Goal: Transaction & Acquisition: Obtain resource

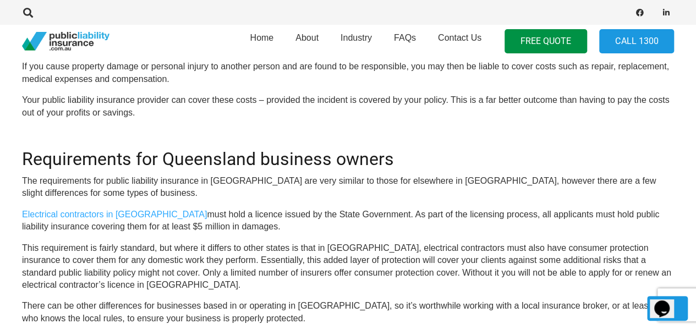
drag, startPoint x: 550, startPoint y: 43, endPoint x: 375, endPoint y: 127, distance: 194.5
click at [550, 43] on link "FREE QUOTE" at bounding box center [546, 41] width 83 height 25
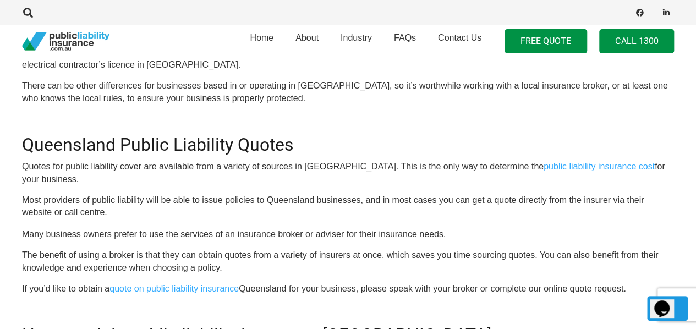
scroll to position [1264, 0]
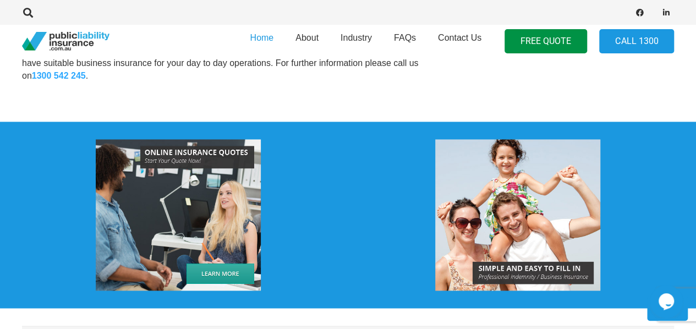
scroll to position [1156, 0]
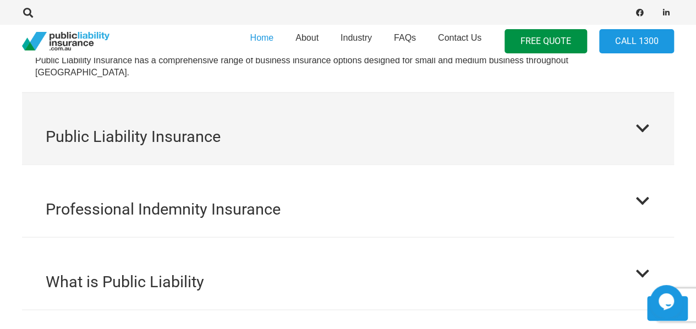
click at [640, 121] on div at bounding box center [643, 129] width 16 height 16
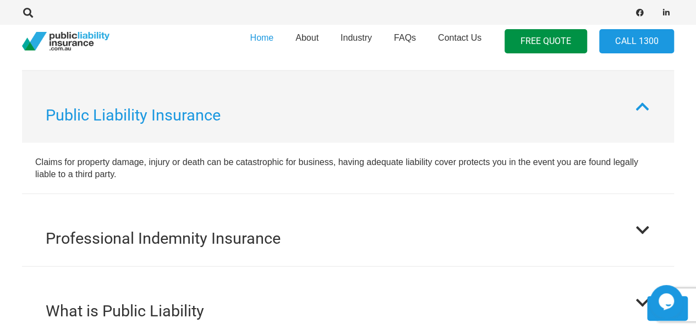
scroll to position [1264, 0]
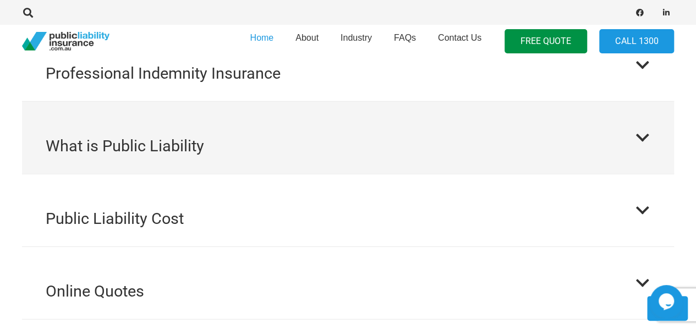
click at [257, 139] on button "What is Public Liability" at bounding box center [348, 138] width 652 height 72
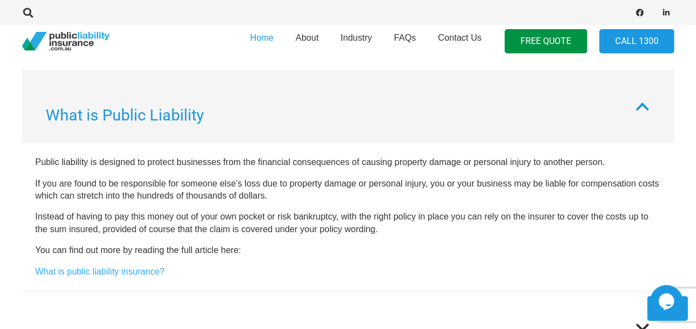
scroll to position [1463, 0]
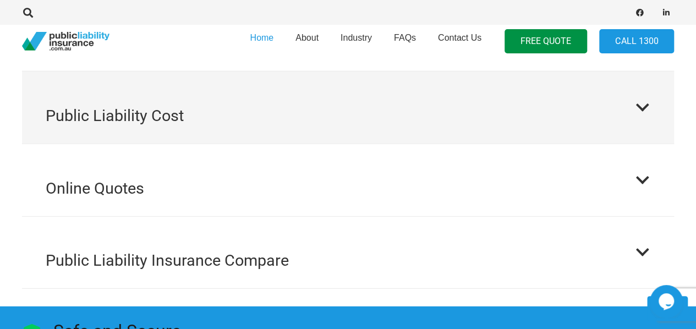
click at [140, 104] on h2 "Public Liability Cost" at bounding box center [115, 116] width 138 height 24
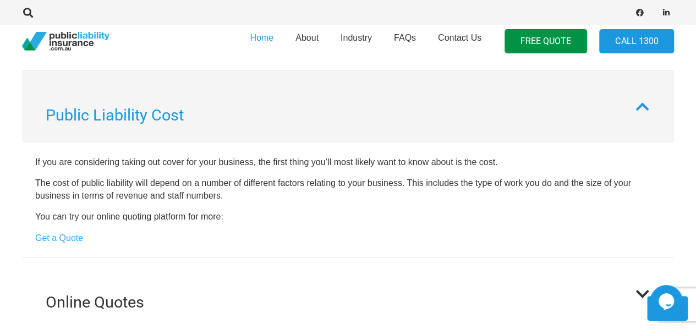
scroll to position [1315, 0]
